Goal: Find specific page/section: Find specific page/section

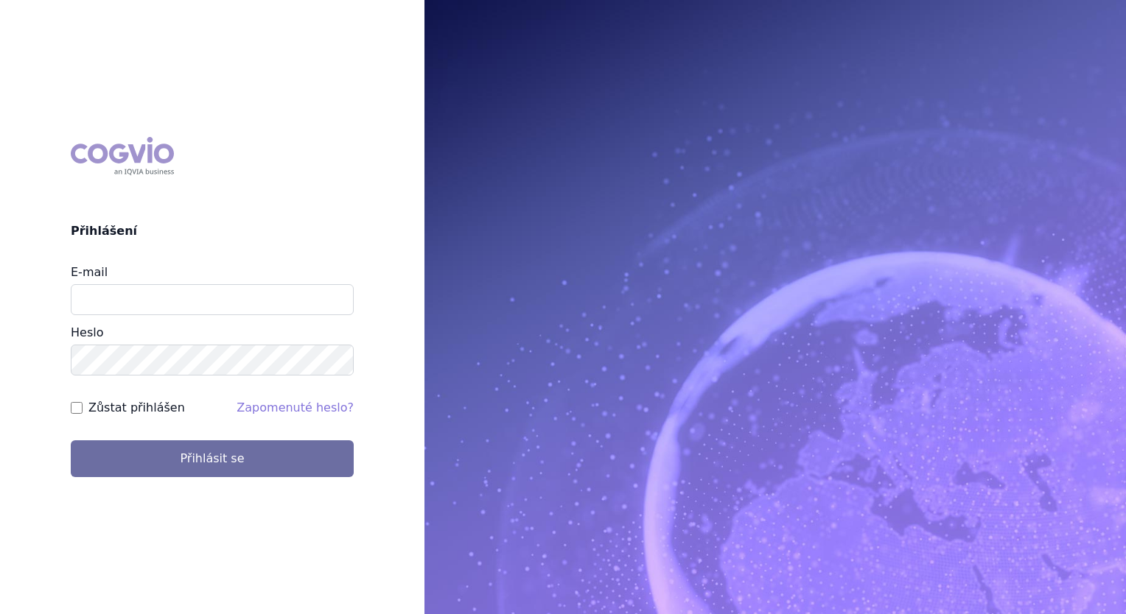
type input "[PERSON_NAME][EMAIL_ADDRESS][PERSON_NAME][PERSON_NAME][DOMAIN_NAME]"
click at [140, 416] on label "Zůstat přihlášen" at bounding box center [136, 408] width 97 height 18
click at [83, 414] on input "Zůstat přihlášen" at bounding box center [77, 408] width 12 height 12
checkbox input "true"
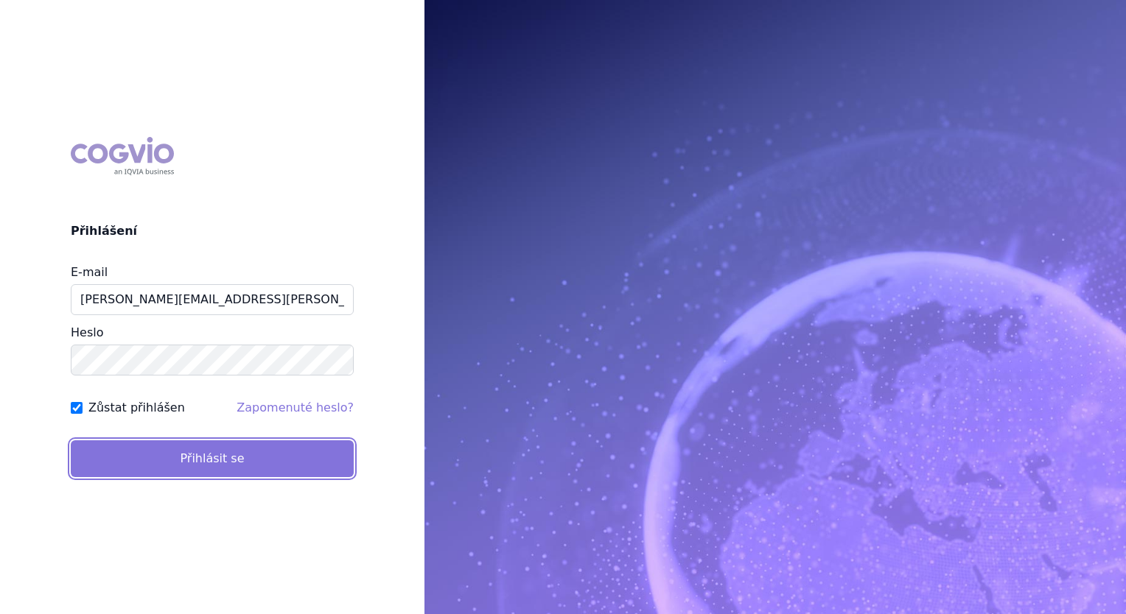
click at [172, 452] on button "Přihlásit se" at bounding box center [212, 459] width 283 height 37
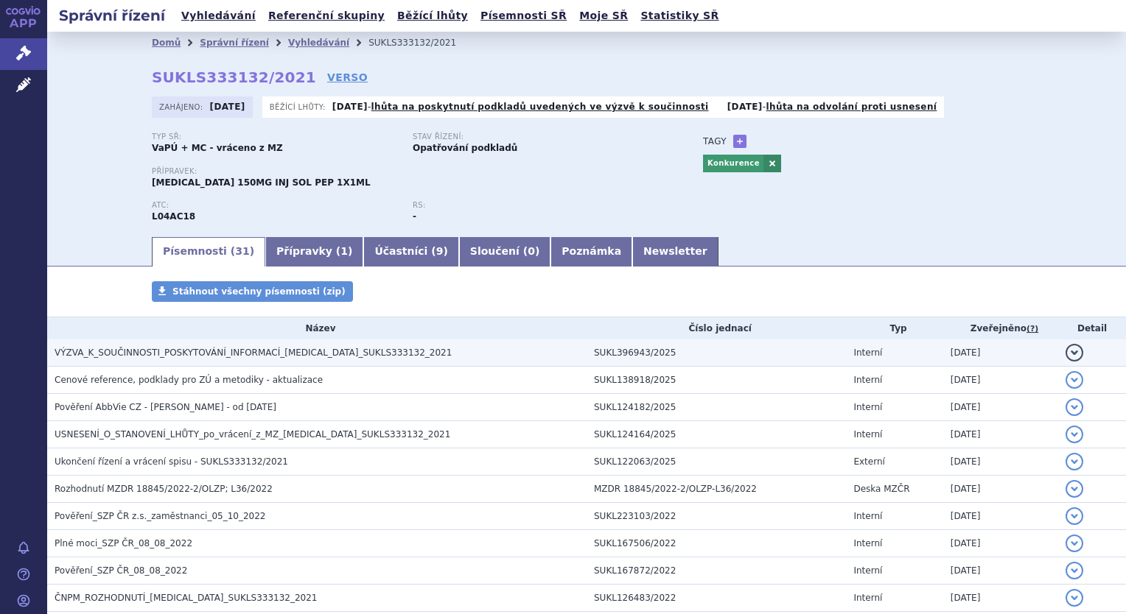
click at [273, 357] on span "VÝZVA_K_SOUČINNOSTI_POSKYTOVÁNÍ_INFORMACÍ_SKYRIZI_SUKLS333132_2021" at bounding box center [253, 353] width 397 height 10
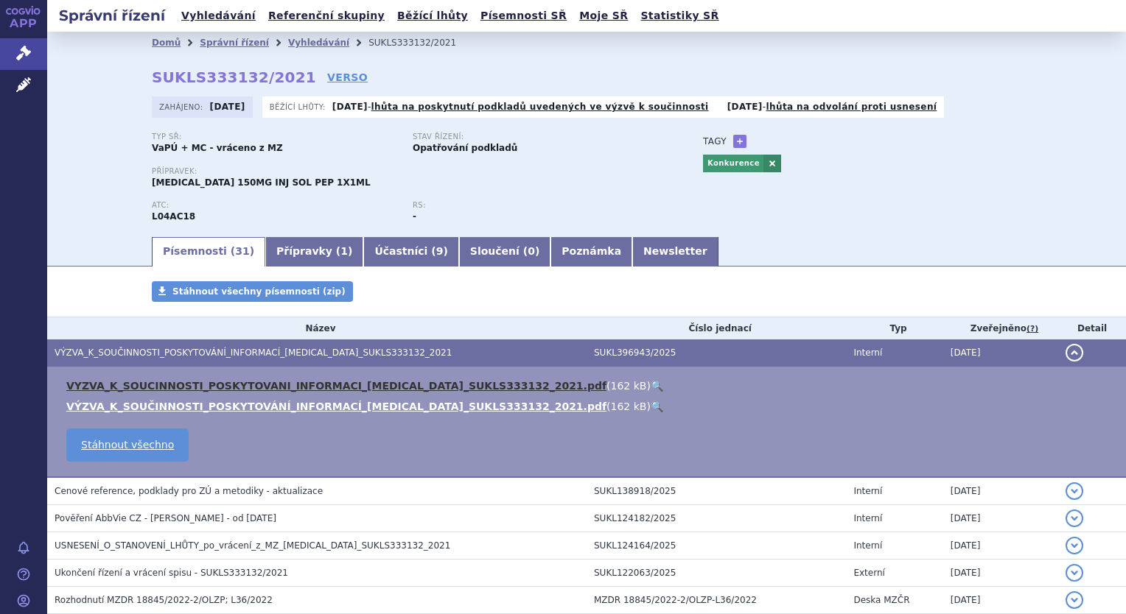
click at [252, 385] on link "VYZVA_K_SOUCINNOSTI_POSKYTOVANI_INFORMACI_SKYRIZI_SUKLS333132_2021.pdf" at bounding box center [336, 386] width 540 height 12
